Goal: Task Accomplishment & Management: Manage account settings

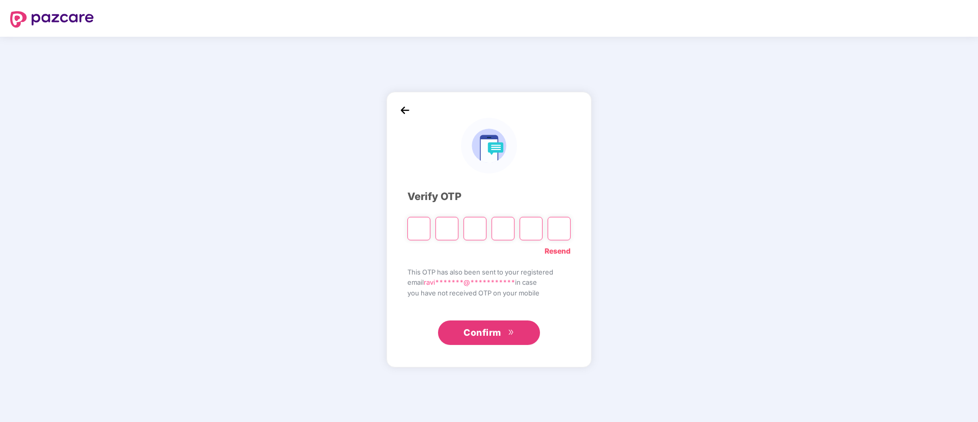
click at [563, 253] on link "Resend" at bounding box center [557, 250] width 26 height 11
paste input "*"
click at [417, 229] on input "Please enter verification code. Digit 1" at bounding box center [418, 228] width 23 height 23
type input "*"
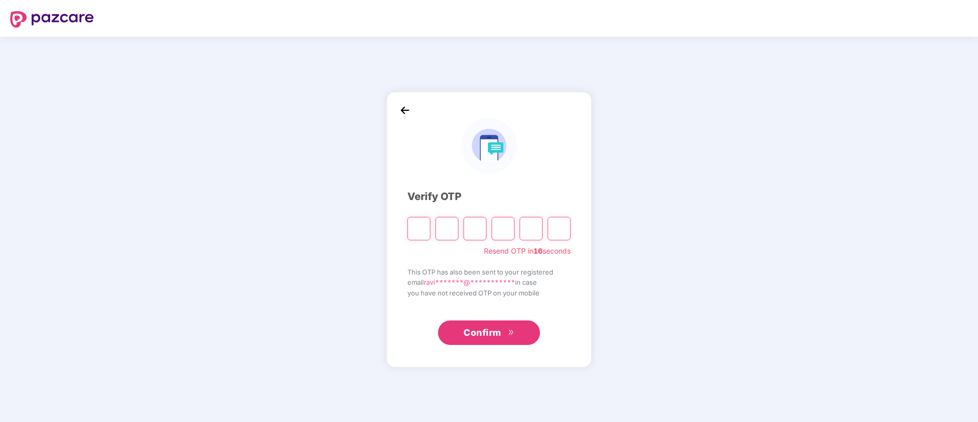
type input "*"
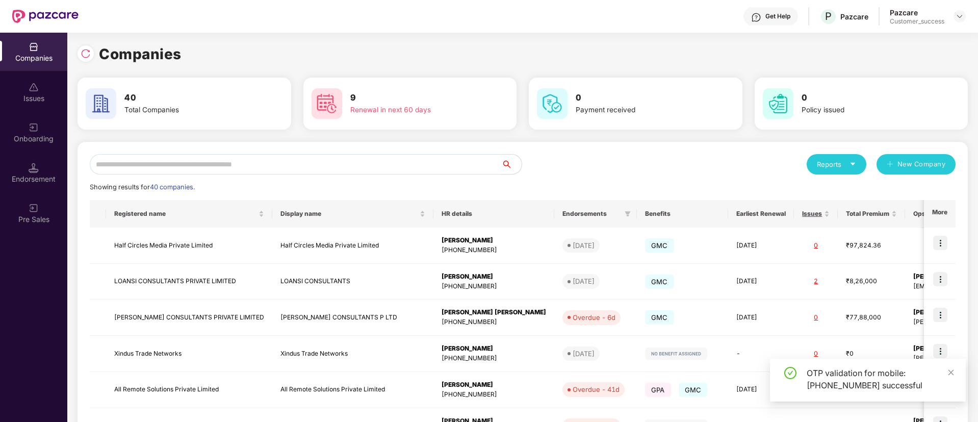
click at [323, 166] on input "text" at bounding box center [295, 164] width 411 height 20
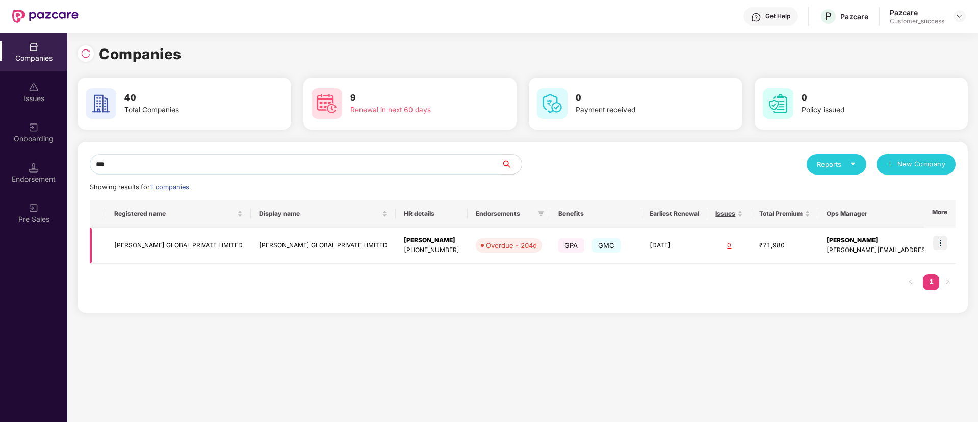
type input "***"
click at [937, 239] on img at bounding box center [940, 242] width 14 height 14
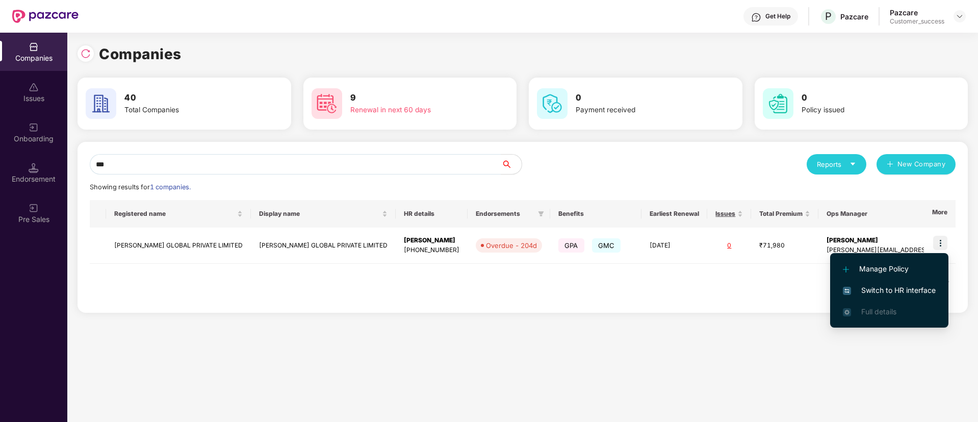
click at [897, 293] on span "Switch to HR interface" at bounding box center [889, 289] width 93 height 11
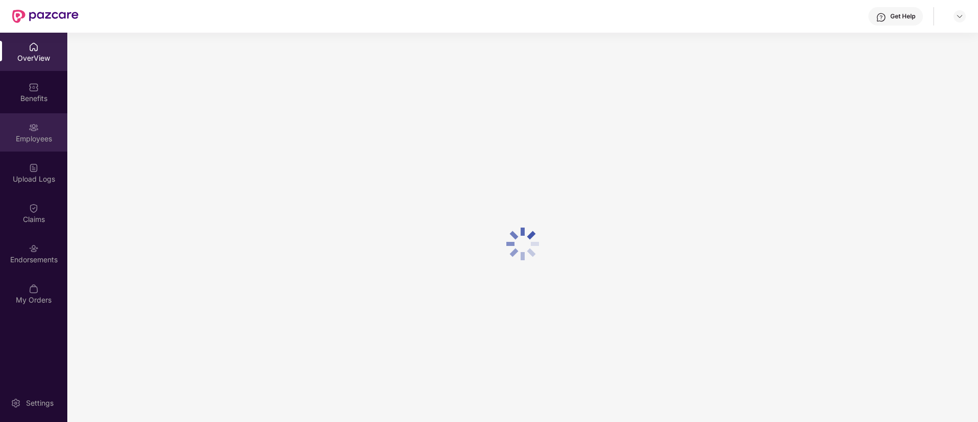
click at [29, 132] on img at bounding box center [34, 127] width 10 height 10
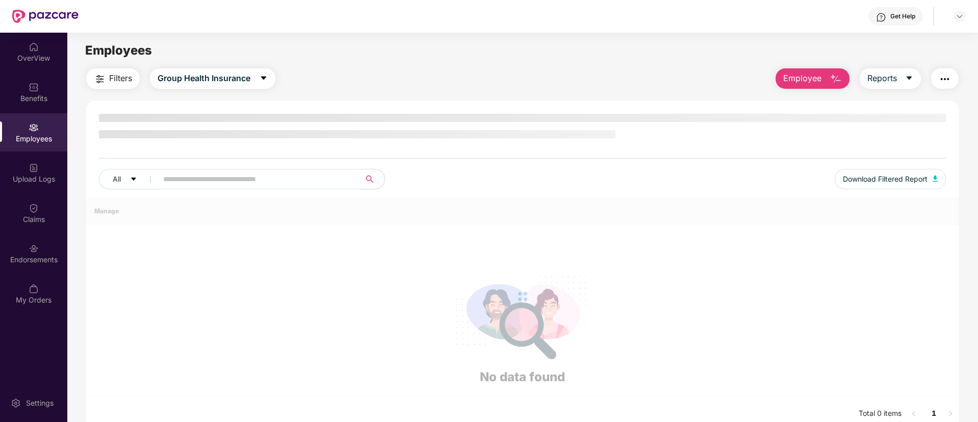
click at [29, 132] on img at bounding box center [34, 127] width 10 height 10
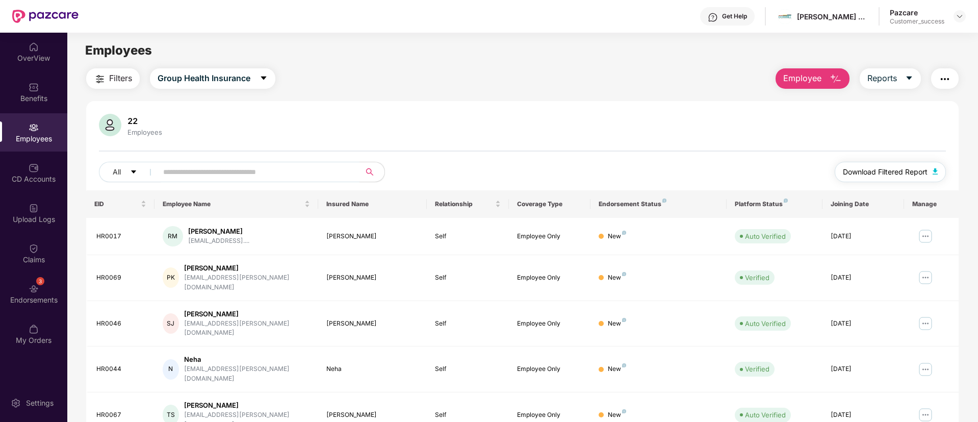
click at [868, 173] on span "Download Filtered Report" at bounding box center [885, 171] width 85 height 11
click at [954, 17] on div at bounding box center [959, 16] width 12 height 12
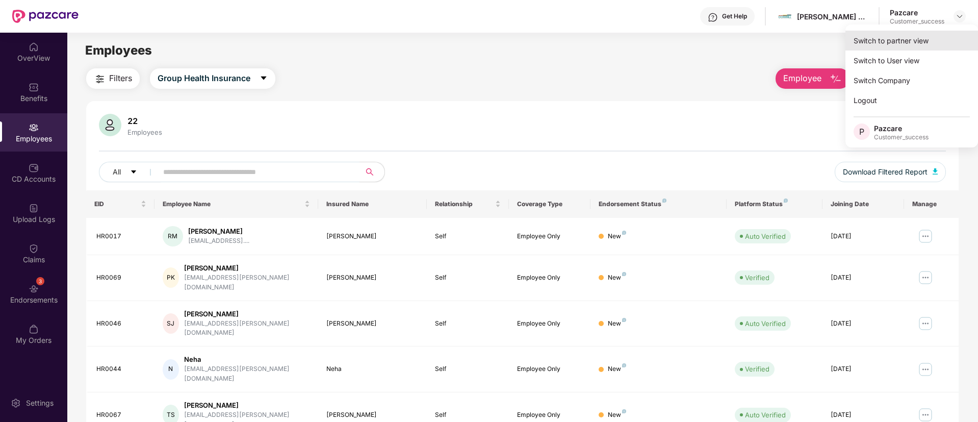
click at [923, 36] on div "Switch to partner view" at bounding box center [911, 41] width 133 height 20
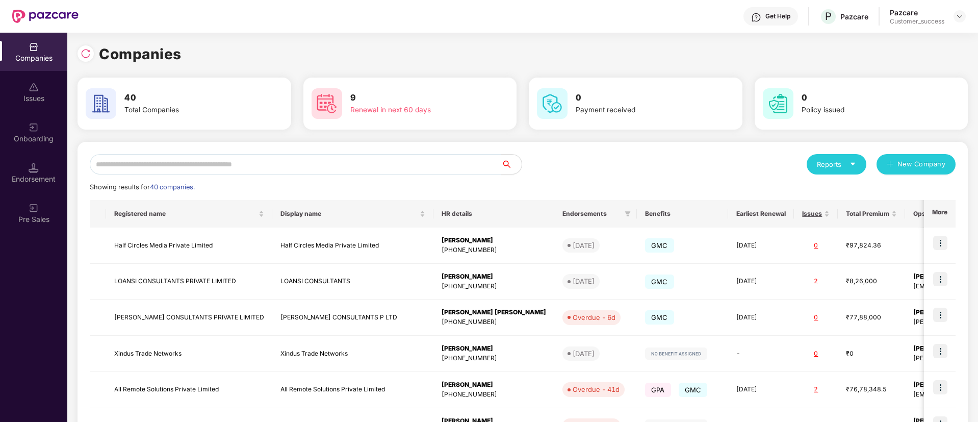
click at [325, 167] on input "text" at bounding box center [295, 164] width 411 height 20
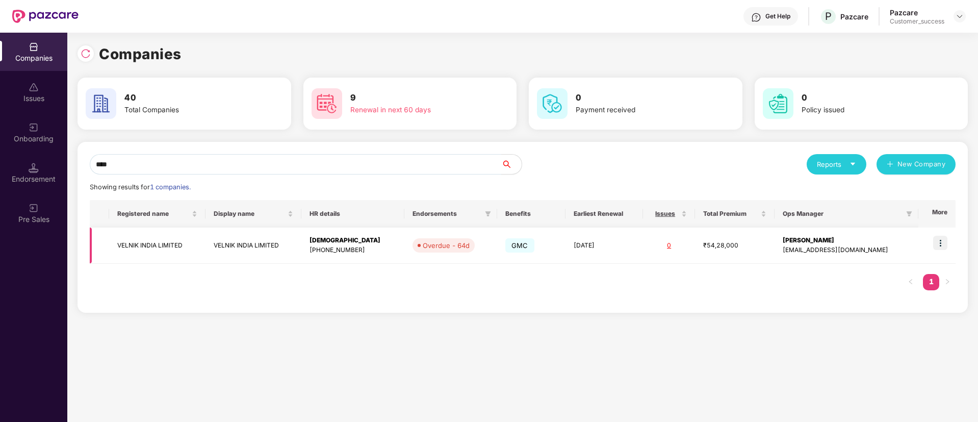
type input "****"
click at [937, 243] on img at bounding box center [940, 242] width 14 height 14
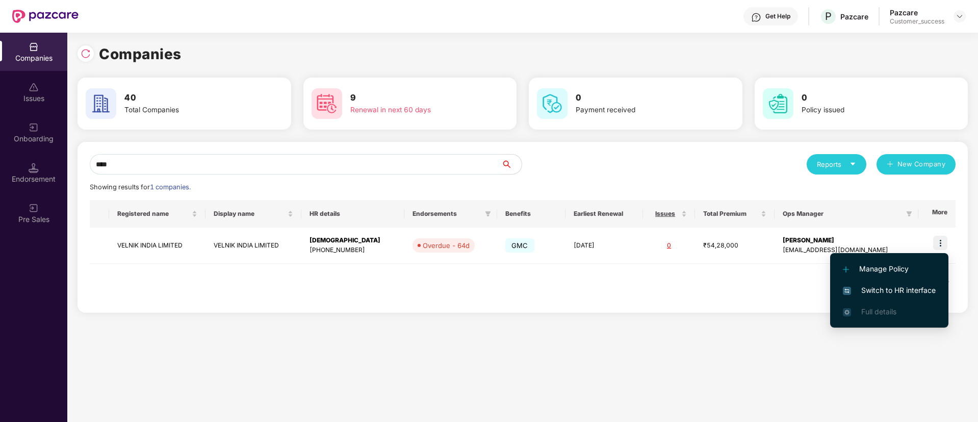
click at [889, 298] on li "Switch to HR interface" at bounding box center [889, 289] width 118 height 21
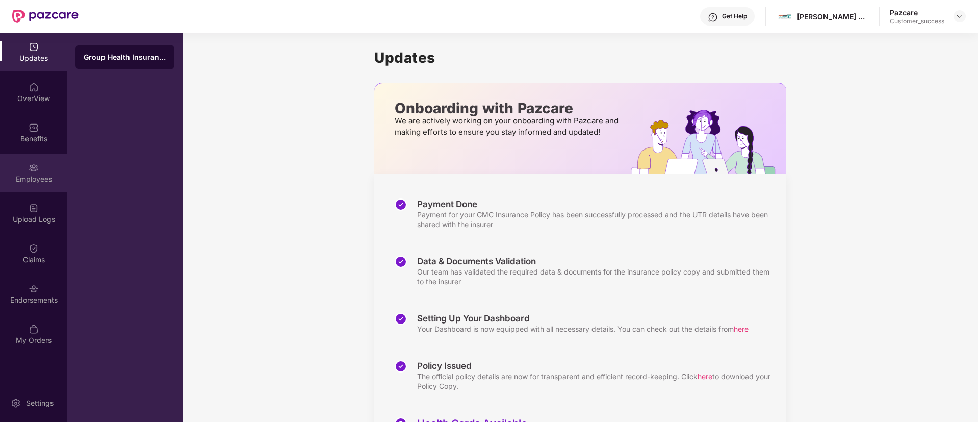
click at [28, 156] on div "Employees" at bounding box center [33, 172] width 67 height 38
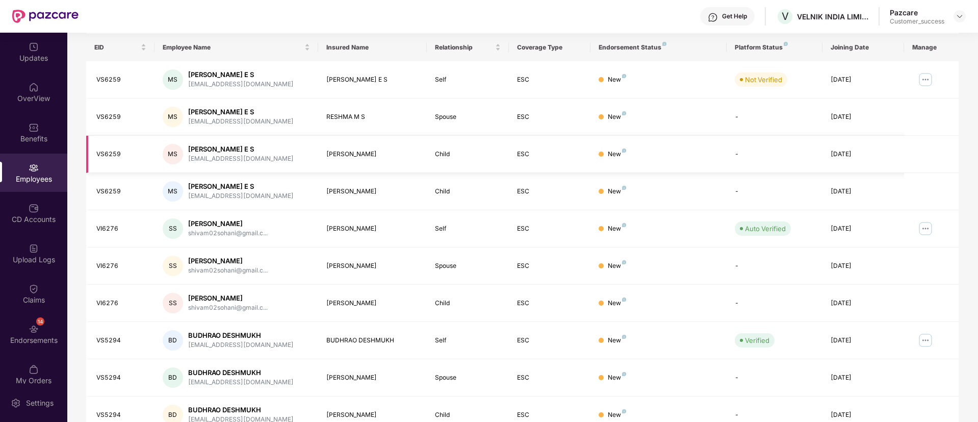
scroll to position [205, 0]
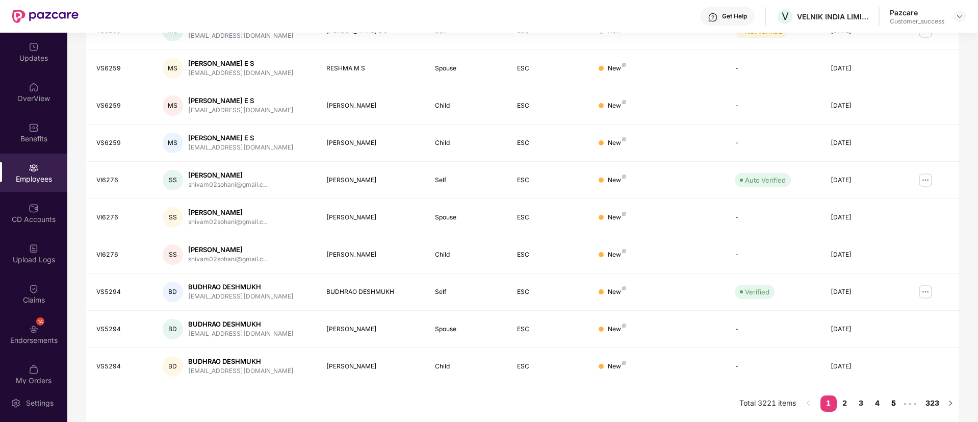
click at [895, 405] on link "5" at bounding box center [893, 402] width 16 height 15
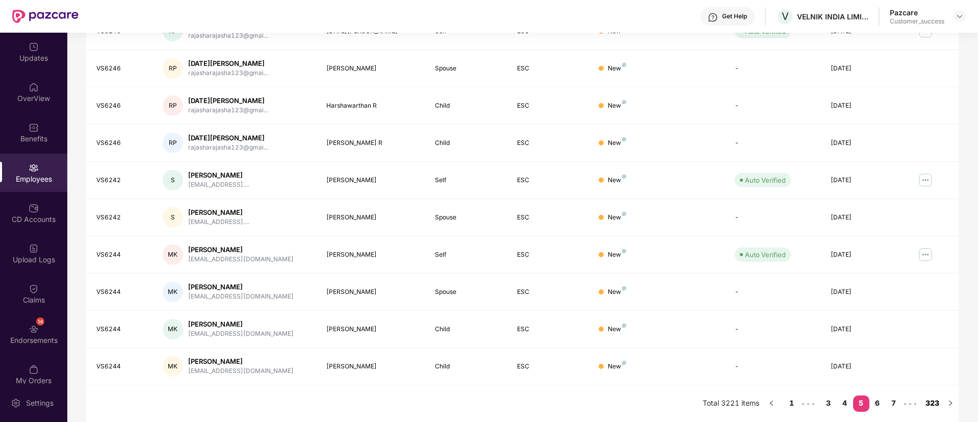
click at [930, 402] on link "323" at bounding box center [932, 402] width 20 height 15
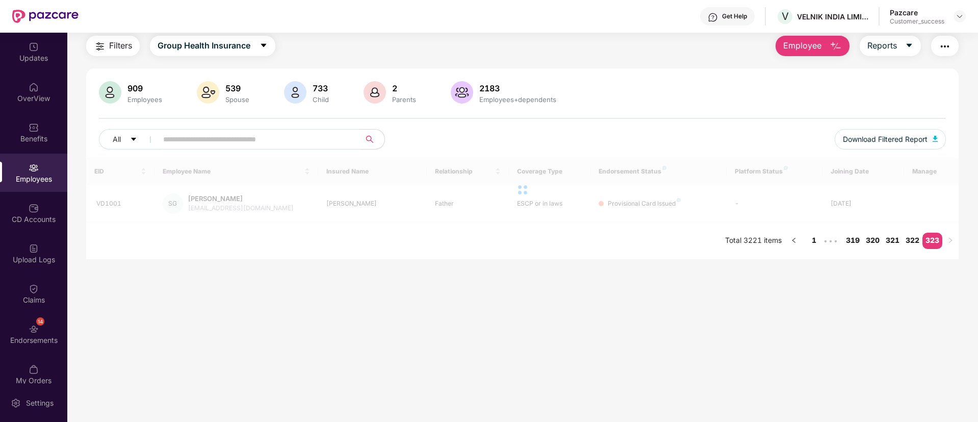
scroll to position [33, 0]
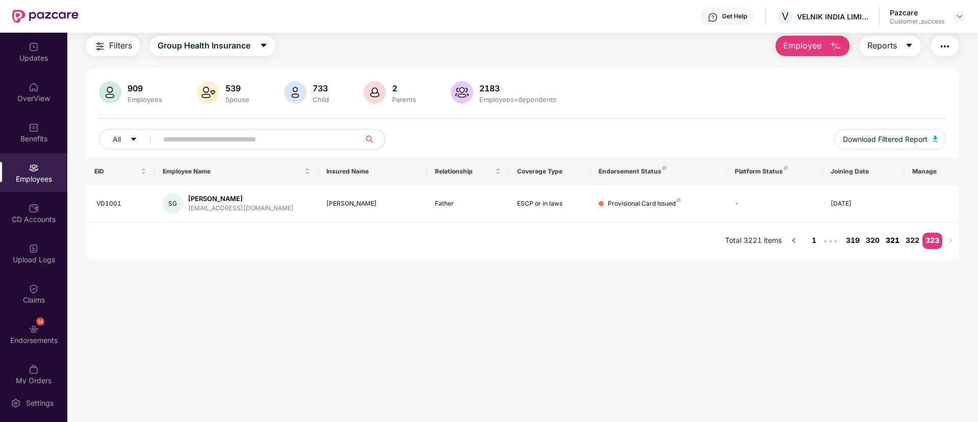
click at [895, 244] on link "321" at bounding box center [892, 239] width 20 height 15
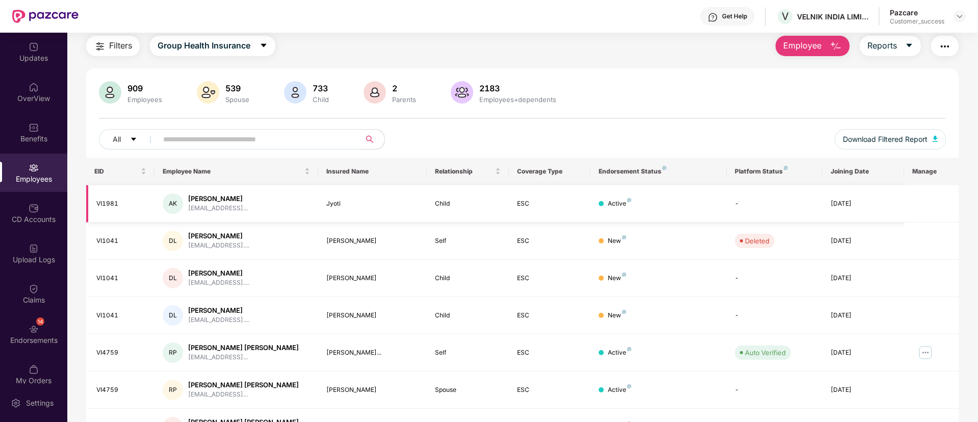
click at [926, 204] on td at bounding box center [931, 203] width 55 height 37
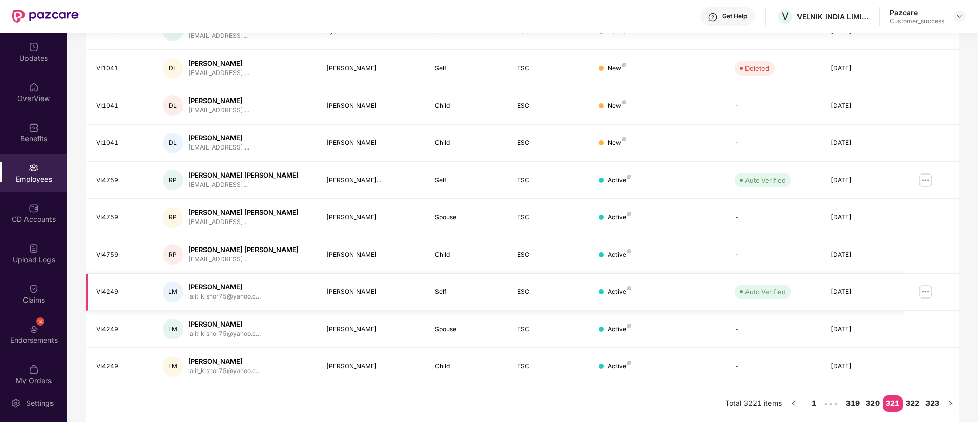
click at [924, 293] on img at bounding box center [925, 291] width 16 height 16
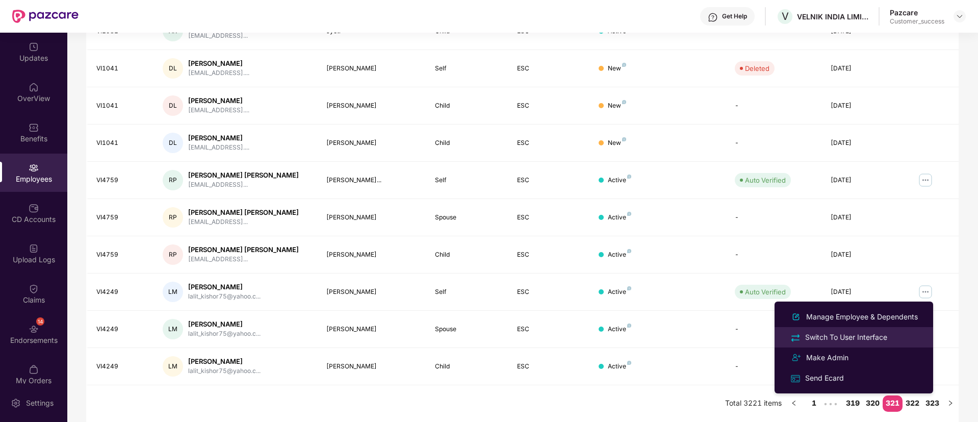
click at [873, 334] on div "Switch To User Interface" at bounding box center [846, 336] width 86 height 11
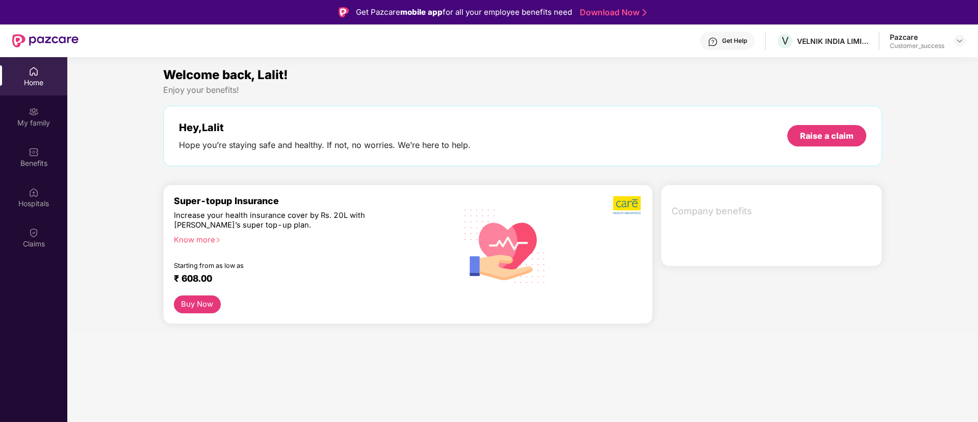
click at [37, 125] on div "My family" at bounding box center [33, 123] width 67 height 10
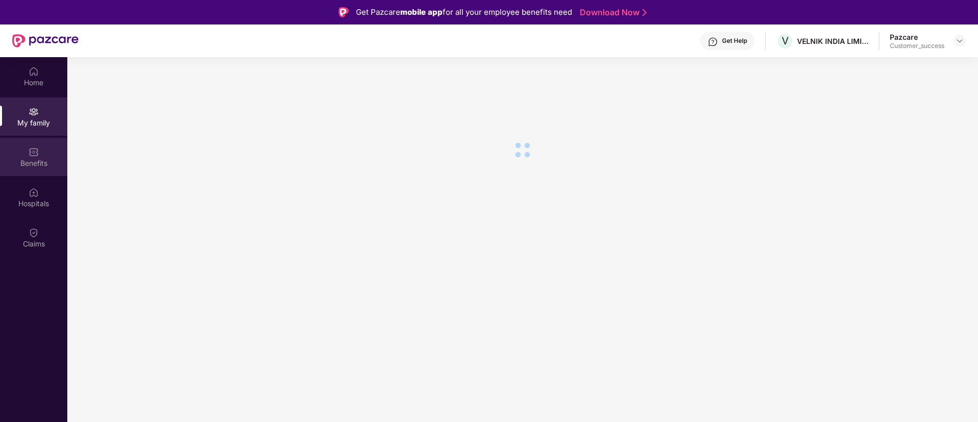
click at [41, 163] on div "Benefits" at bounding box center [33, 163] width 67 height 10
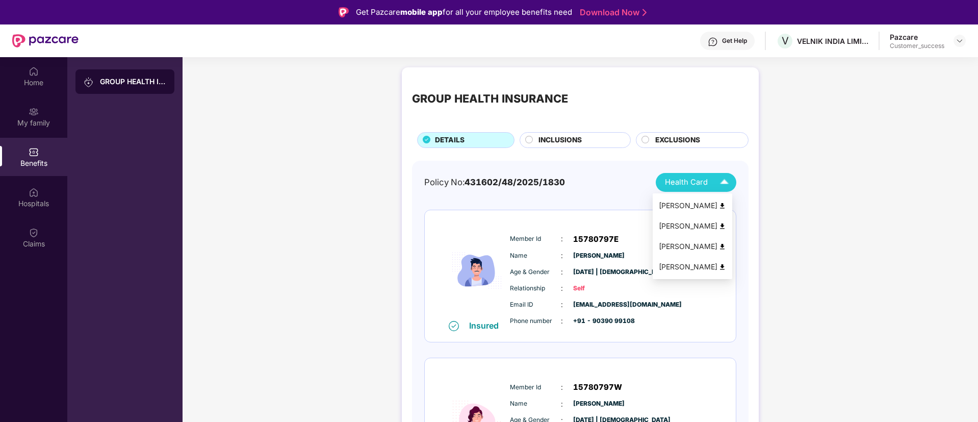
click at [693, 184] on span "Health Card" at bounding box center [686, 182] width 43 height 12
click at [726, 205] on img at bounding box center [722, 206] width 8 height 8
